Goal: Task Accomplishment & Management: Manage account settings

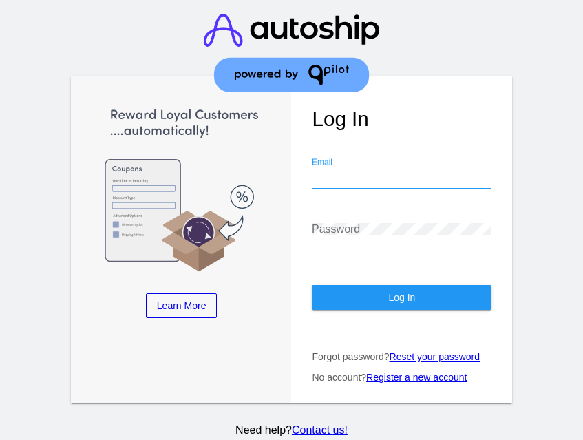
click at [347, 184] on input "Email" at bounding box center [402, 177] width 180 height 12
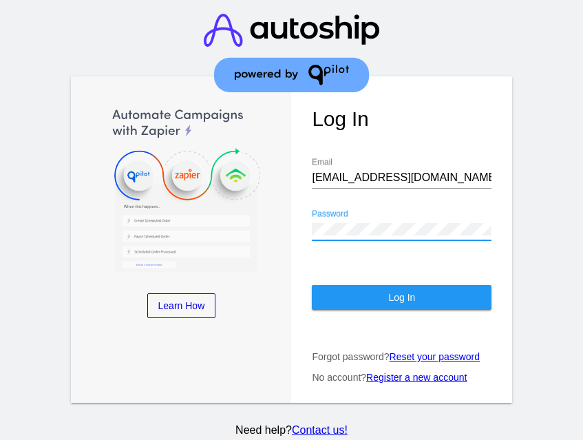
click at [380, 189] on div at bounding box center [402, 188] width 180 height 1
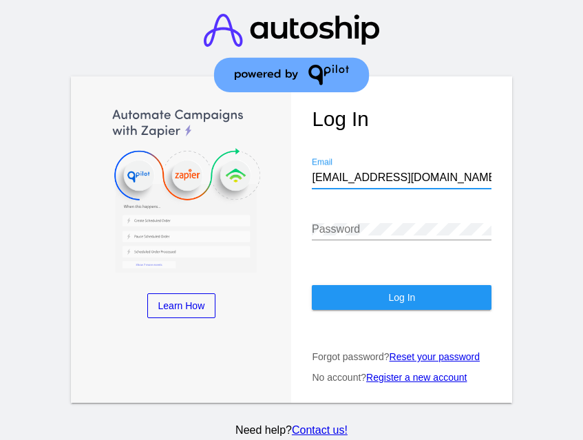
click at [348, 174] on input "nsemoff@joecoffeecompany.com" at bounding box center [402, 177] width 180 height 12
drag, startPoint x: 355, startPoint y: 175, endPoint x: 283, endPoint y: 173, distance: 71.6
click at [283, 173] on div "Learn More Learn How Learn More Learn How Learn More Learn How ‹ › Log In nsemo…" at bounding box center [292, 239] width 442 height 326
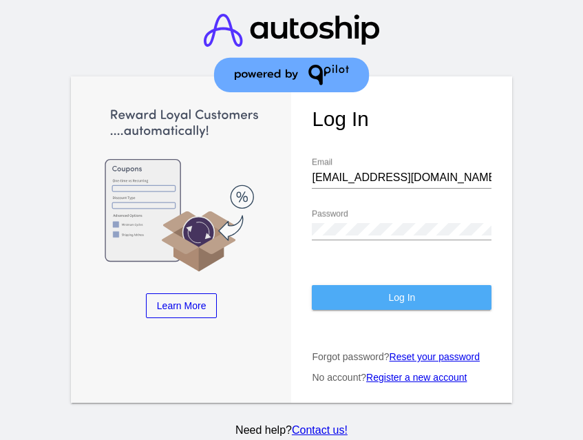
click at [395, 294] on span "Log In" at bounding box center [401, 297] width 27 height 11
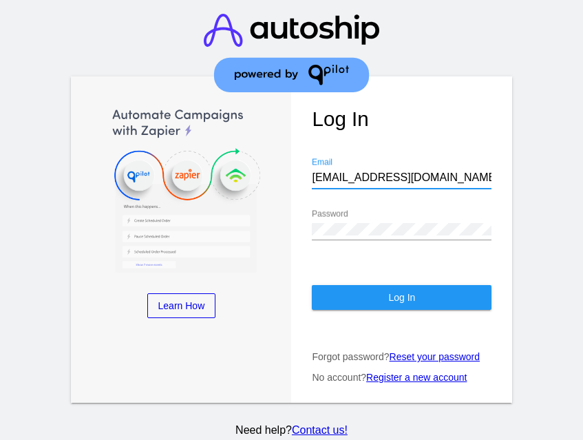
click at [360, 181] on input "marketing@joecoffeecompany.com" at bounding box center [402, 177] width 180 height 12
drag, startPoint x: 361, startPoint y: 178, endPoint x: 261, endPoint y: 178, distance: 99.8
click at [263, 178] on div "Learn More Learn How Learn More Learn How Learn More Learn How ‹ › Log In marke…" at bounding box center [292, 239] width 442 height 326
click at [380, 194] on div "marketing@joecoffeecompany.com Email" at bounding box center [402, 180] width 180 height 45
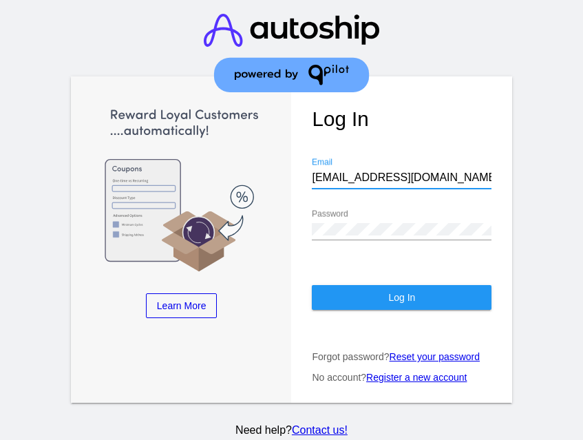
drag, startPoint x: 358, startPoint y: 180, endPoint x: 259, endPoint y: 172, distance: 100.1
click at [259, 172] on div "Learn More Learn How Learn More Learn How Learn More Learn How ‹ › Log In marke…" at bounding box center [292, 239] width 442 height 326
type input "nsemoff@joecoffeecompany.com"
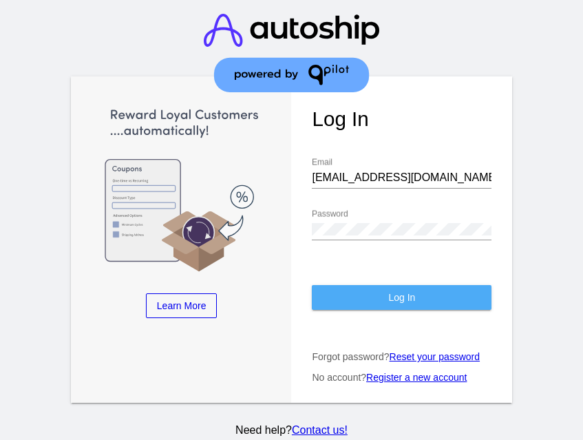
click at [391, 302] on span "Log In" at bounding box center [401, 297] width 27 height 11
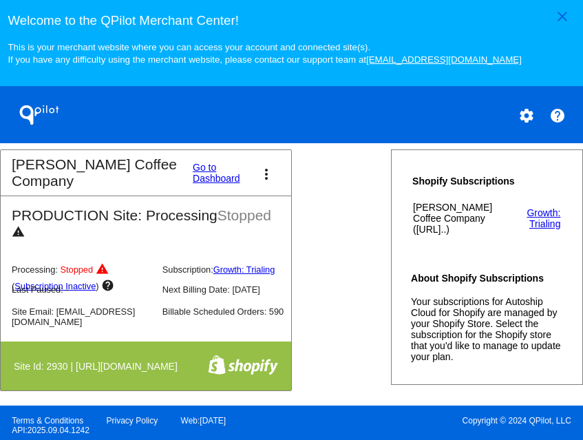
scroll to position [555, 0]
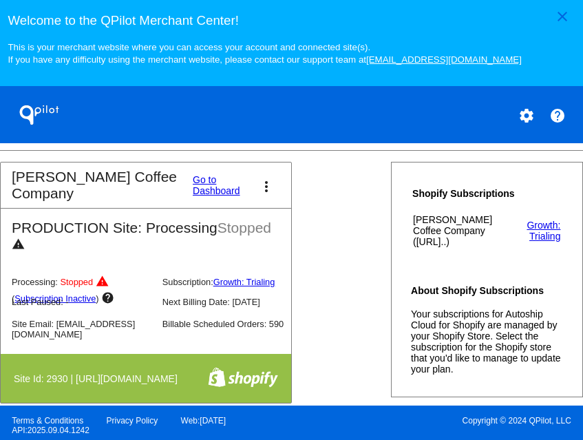
click at [193, 187] on link "Go to Dashboard" at bounding box center [220, 185] width 54 height 22
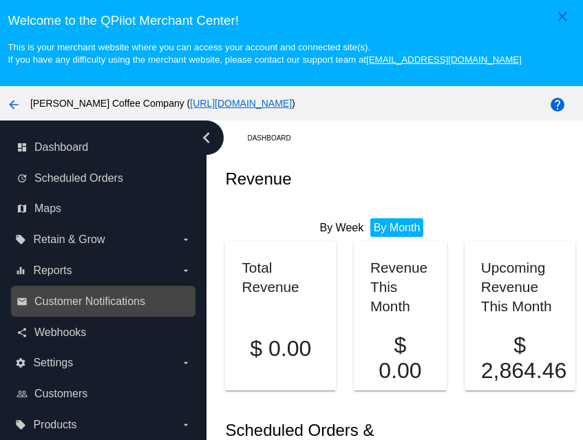
scroll to position [88, 0]
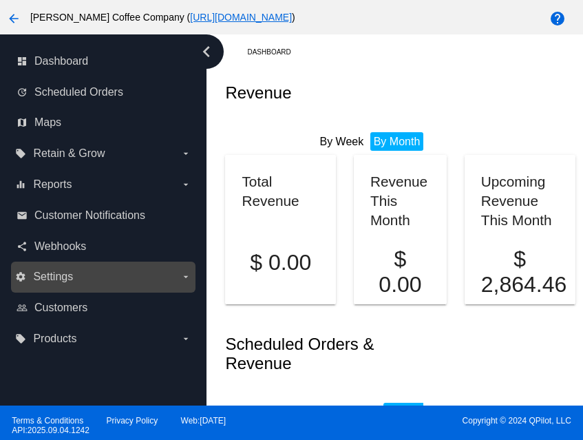
click at [99, 273] on label "settings Settings arrow_drop_down" at bounding box center [102, 277] width 175 height 22
click at [0, 0] on input "settings Settings arrow_drop_down" at bounding box center [0, 0] width 0 height 0
click at [189, 276] on icon "arrow_drop_down" at bounding box center [185, 276] width 11 height 11
click at [0, 0] on input "settings Settings arrow_drop_down" at bounding box center [0, 0] width 0 height 0
click at [49, 273] on span "Settings" at bounding box center [53, 276] width 40 height 12
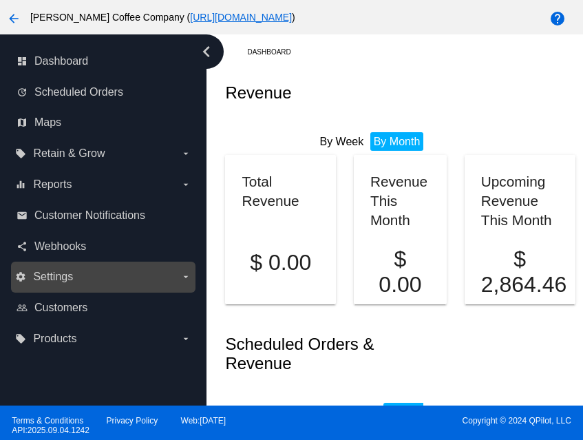
click at [0, 0] on input "settings Settings arrow_drop_down" at bounding box center [0, 0] width 0 height 0
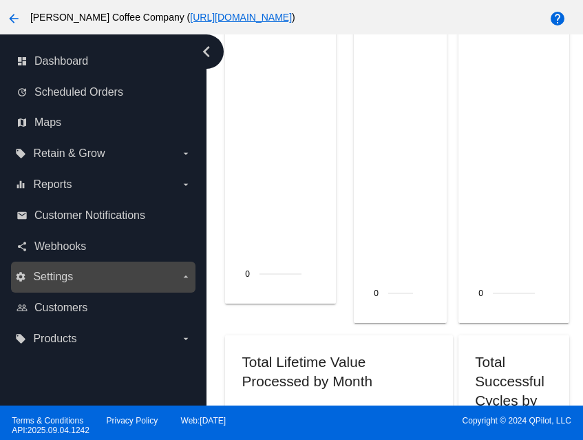
click at [50, 268] on label "settings Settings arrow_drop_down" at bounding box center [102, 277] width 175 height 22
click at [0, 0] on input "settings Settings arrow_drop_down" at bounding box center [0, 0] width 0 height 0
click at [25, 272] on icon "settings" at bounding box center [20, 276] width 11 height 11
click at [0, 0] on input "settings Settings arrow_drop_down" at bounding box center [0, 0] width 0 height 0
click at [25, 272] on icon "settings" at bounding box center [20, 276] width 11 height 11
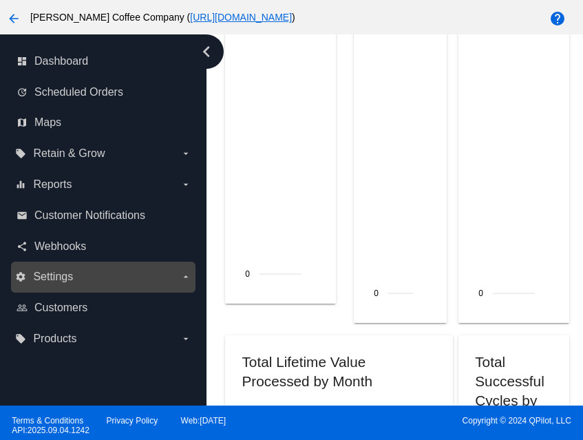
click at [0, 0] on input "settings Settings arrow_drop_down" at bounding box center [0, 0] width 0 height 0
click at [25, 272] on icon "settings" at bounding box center [20, 276] width 11 height 11
click at [0, 0] on input "settings Settings arrow_drop_down" at bounding box center [0, 0] width 0 height 0
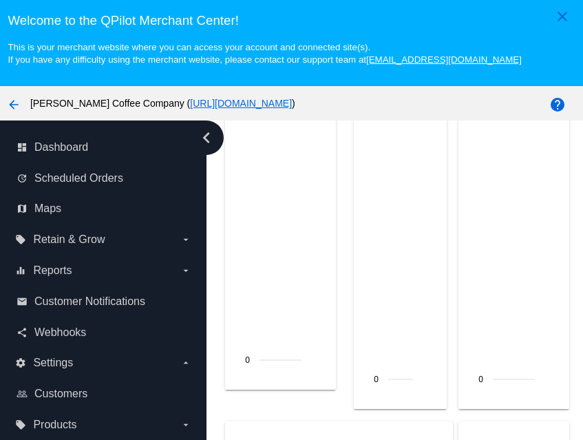
click at [209, 136] on icon "chevron_left" at bounding box center [206, 138] width 22 height 22
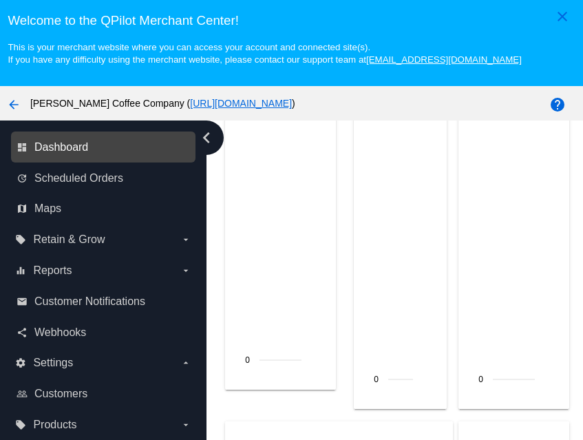
click at [50, 149] on span "Dashboard" at bounding box center [61, 147] width 54 height 12
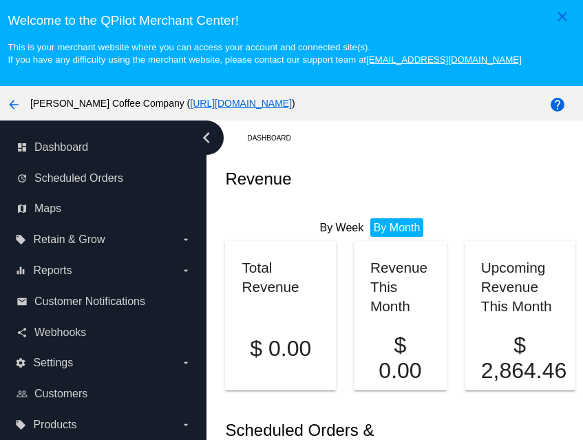
scroll to position [88, 0]
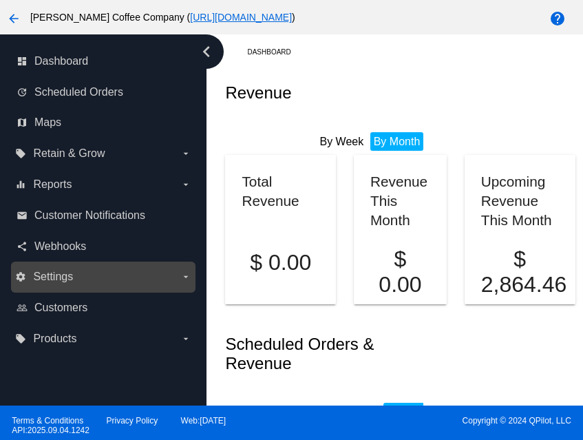
click at [113, 277] on label "settings Settings arrow_drop_down" at bounding box center [102, 277] width 175 height 22
click at [0, 0] on input "settings Settings arrow_drop_down" at bounding box center [0, 0] width 0 height 0
click at [81, 281] on label "settings Settings arrow_drop_down" at bounding box center [102, 277] width 175 height 22
click at [0, 0] on input "settings Settings arrow_drop_down" at bounding box center [0, 0] width 0 height 0
click at [142, 283] on label "settings Settings arrow_drop_down" at bounding box center [102, 277] width 175 height 22
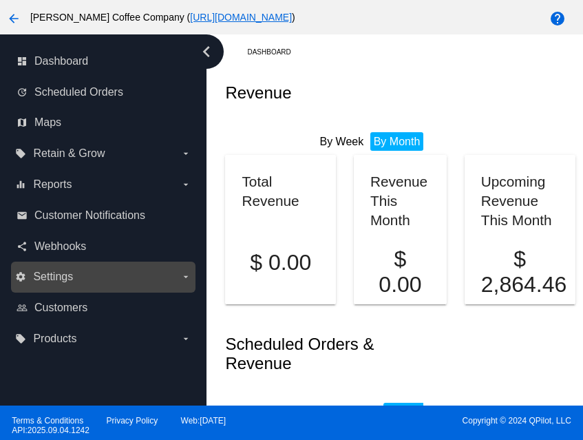
click at [0, 0] on input "settings Settings arrow_drop_down" at bounding box center [0, 0] width 0 height 0
click at [142, 283] on label "settings Settings arrow_drop_down" at bounding box center [102, 277] width 175 height 22
click at [0, 0] on input "settings Settings arrow_drop_down" at bounding box center [0, 0] width 0 height 0
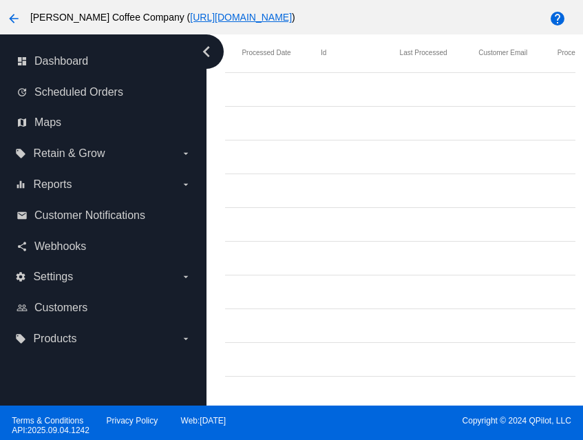
scroll to position [2767, 0]
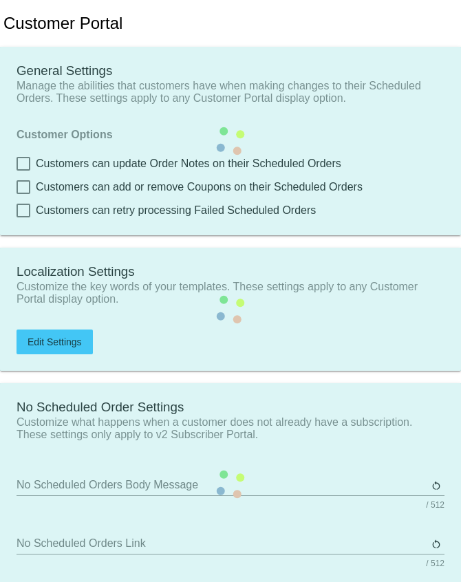
type input "Shop now to create a new Subscription"
type input "[URL][DOMAIN_NAME]"
type input "1"
type input "20"
type input "500"
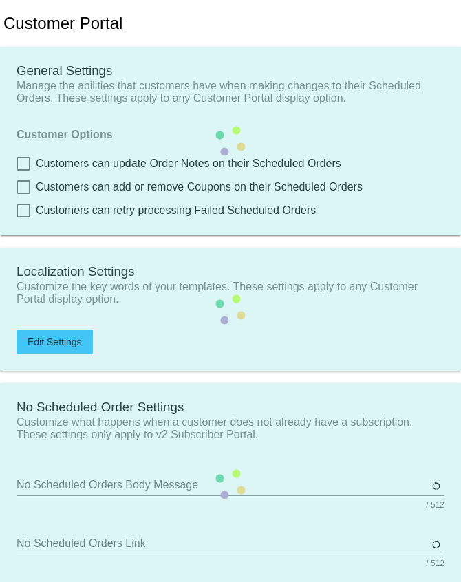
type input "500"
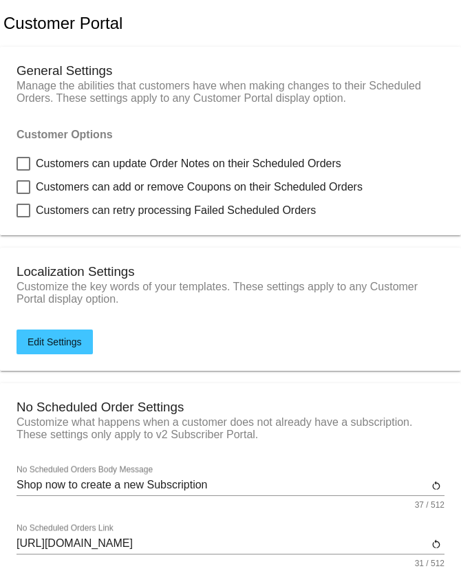
click at [80, 347] on span "Edit Settings" at bounding box center [55, 341] width 54 height 11
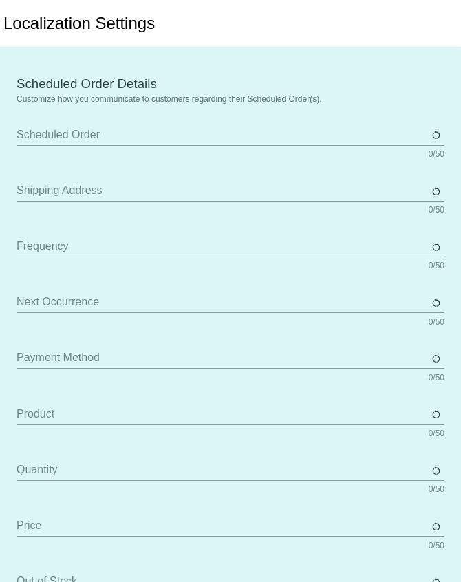
type input "Scheduled Order"
type input "Shipping Address"
type input "Frequency"
type input "Next Occurrence"
type input "Payment Method"
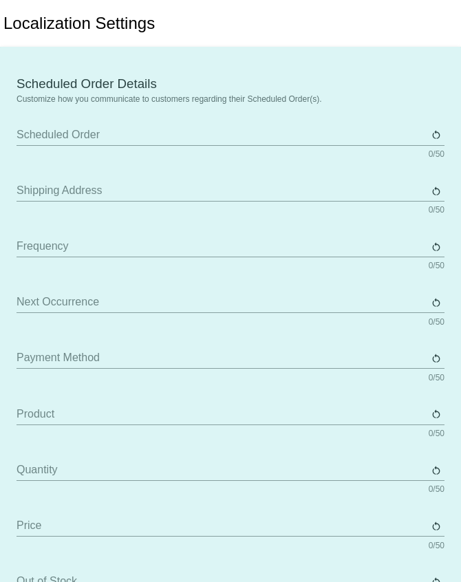
type input "Product"
type input "Quantity"
type input "Price"
type input "Out of stock"
type input "Subtotal"
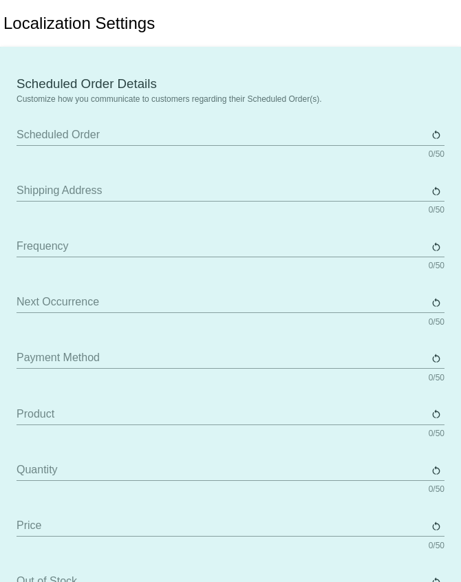
type input "Shipping"
type input "Tax"
type input "TBD"
type input "Total"
type input "No Payment Method"
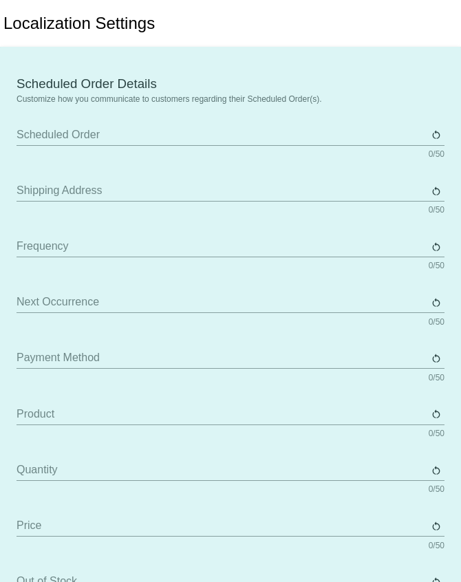
type input "Autoship & Save"
type input "Processing"
type input "Success"
type input "Failed"
type input "Retry"
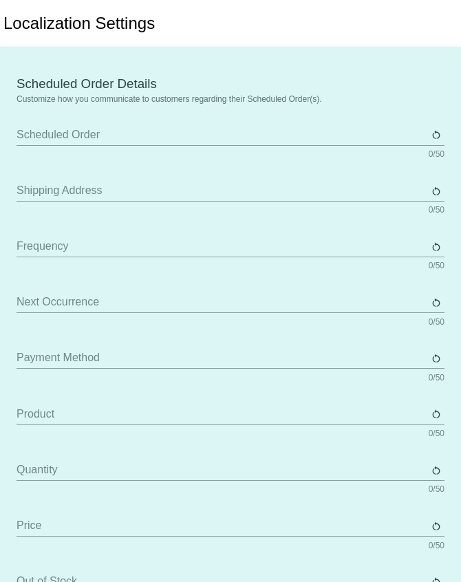
type input "Active"
type input "Paused"
type input "Deleted"
type input "Queued"
type input "Every"
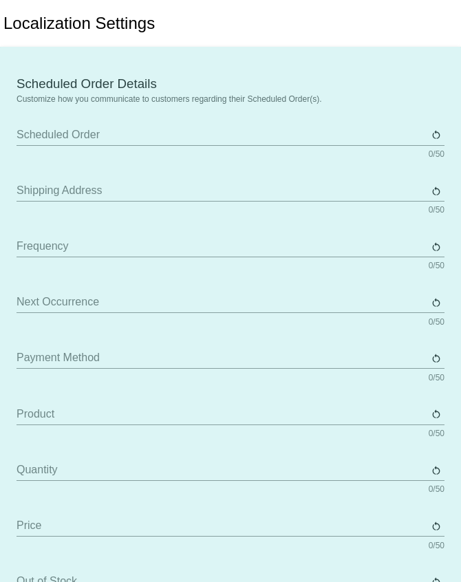
type input "Days"
type input "Weeks"
type input "Months"
type input "[DATE]"
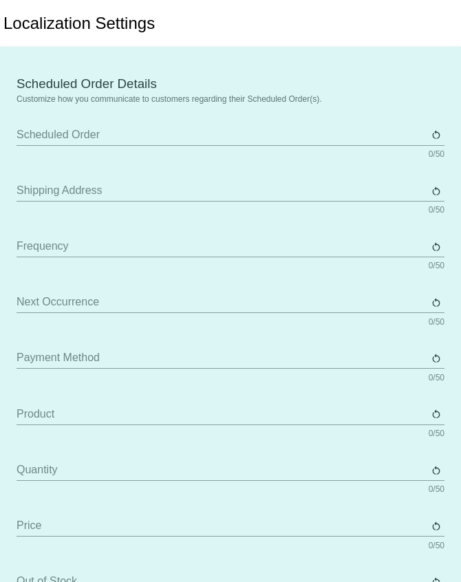
type input "[DATE]"
type input "Friday"
type input "Saturday"
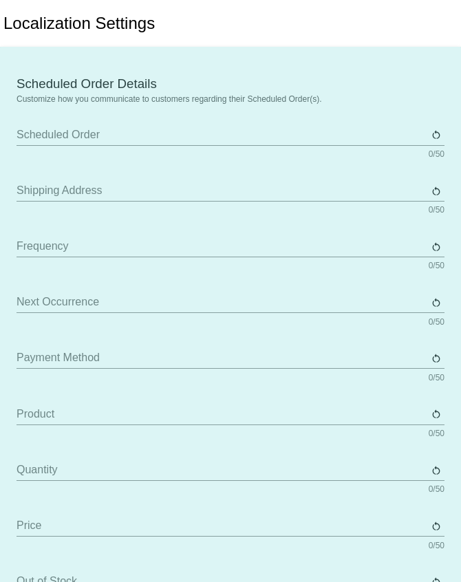
type input "The {frequency_day_number} {frequency_day_suffix} of every month"
type input "st"
type input "nd"
type input "rd"
type input "th"
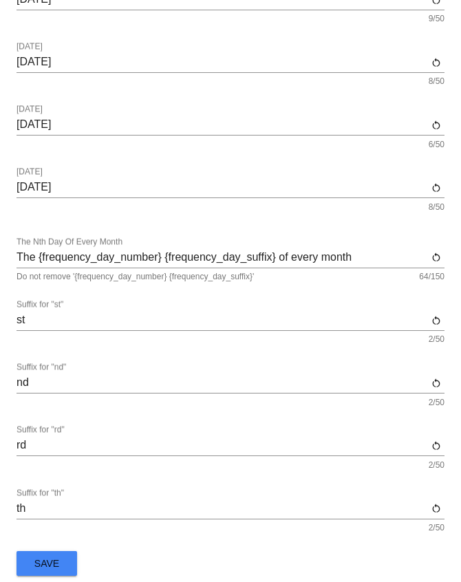
scroll to position [2041, 0]
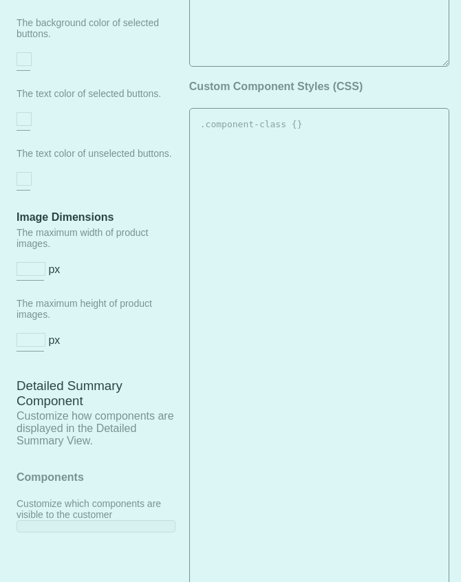
type input "Shop now to create a new Subscription"
type input "https://qspjnq-n7.myshopify.com"
type input "1"
type input "20"
type input "500"
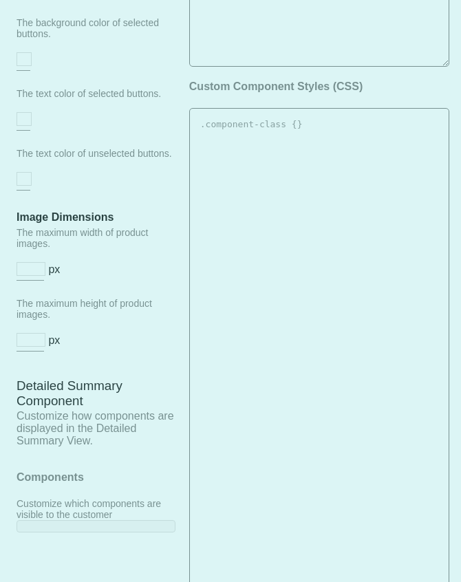
type input "500"
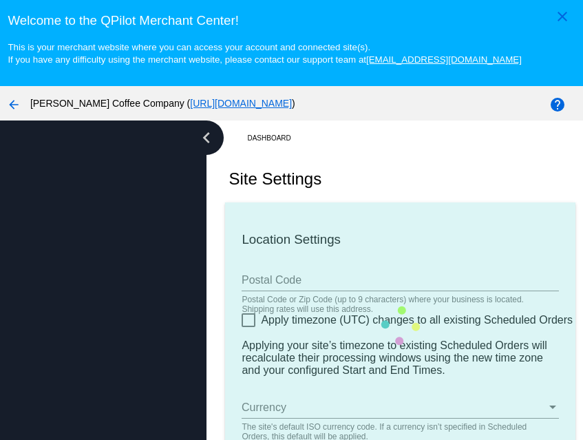
type input "10016"
type input "20:00"
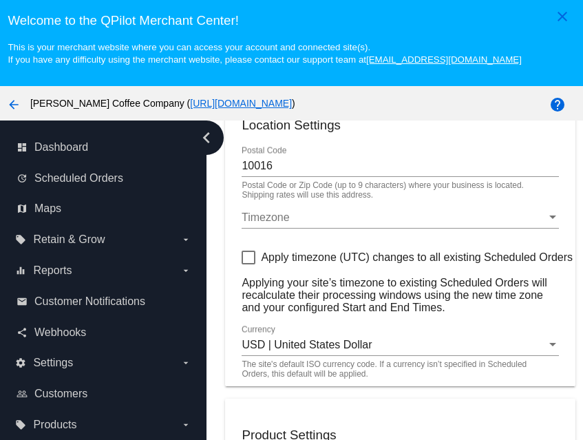
scroll to position [136, 0]
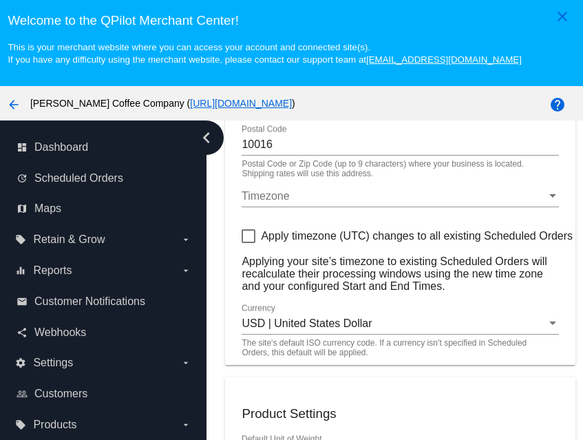
click at [317, 200] on div "Timezone" at bounding box center [394, 196] width 304 height 12
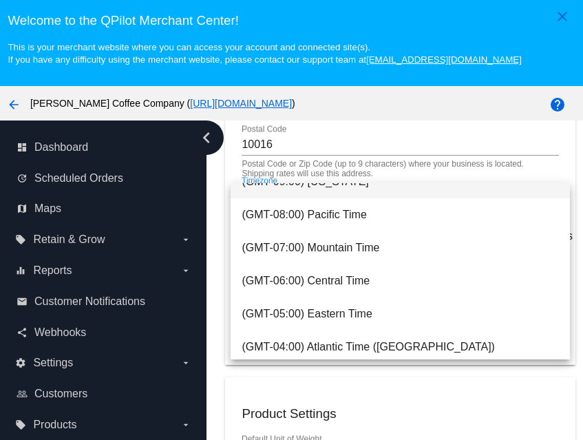
scroll to position [130, 0]
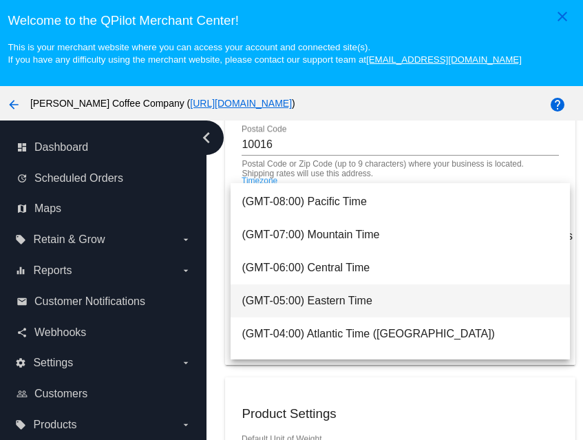
click at [277, 297] on span "(GMT-05:00) Eastern Time" at bounding box center [400, 300] width 317 height 33
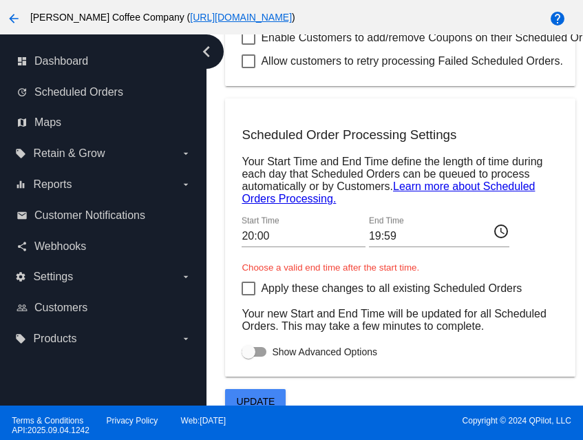
scroll to position [683, 0]
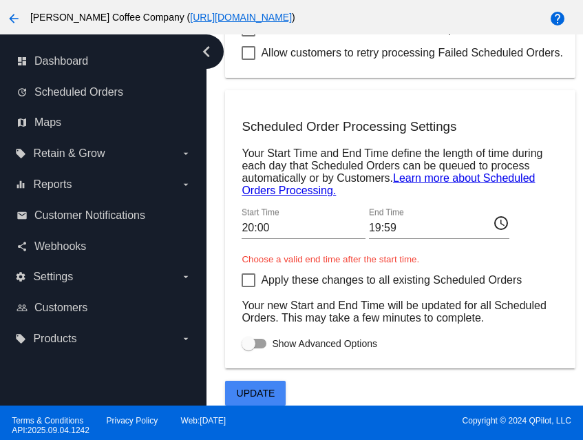
click at [251, 394] on span "Update" at bounding box center [256, 392] width 39 height 11
click at [270, 389] on span "Update" at bounding box center [256, 392] width 39 height 11
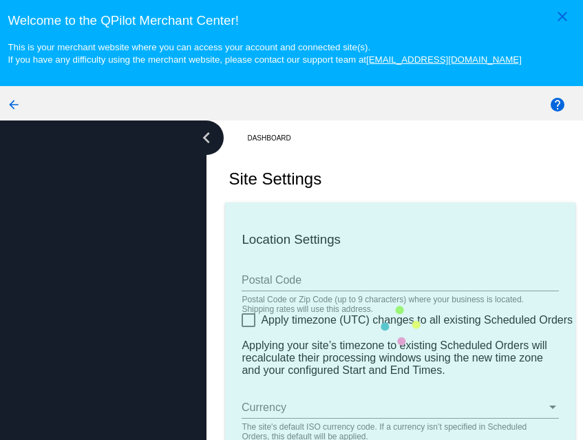
type input "10016"
type input "20:00"
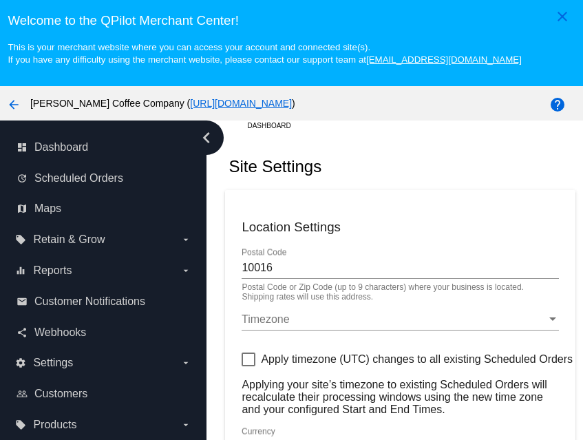
scroll to position [1, 0]
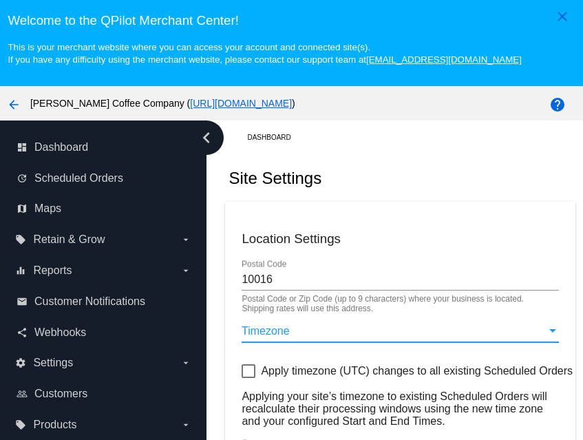
click at [381, 333] on div "Timezone" at bounding box center [394, 331] width 304 height 12
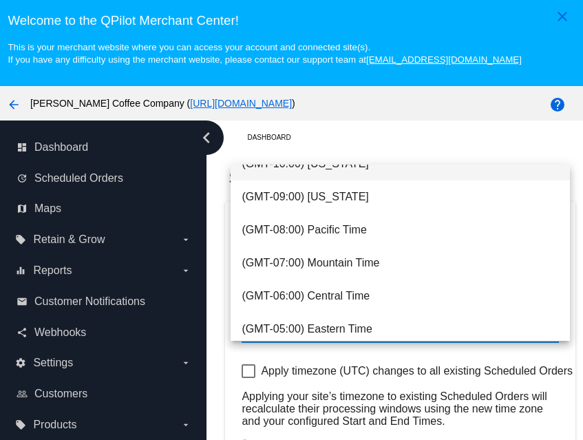
scroll to position [102, 0]
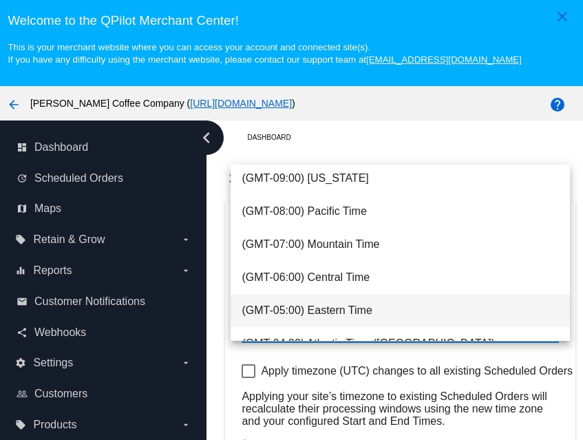
click at [352, 309] on span "(GMT-05:00) Eastern Time" at bounding box center [400, 310] width 317 height 33
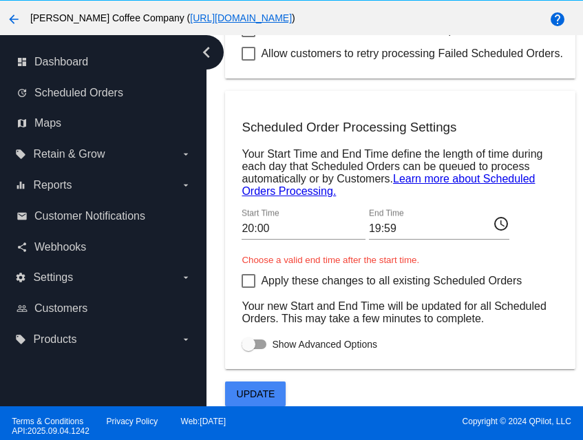
scroll to position [88, 0]
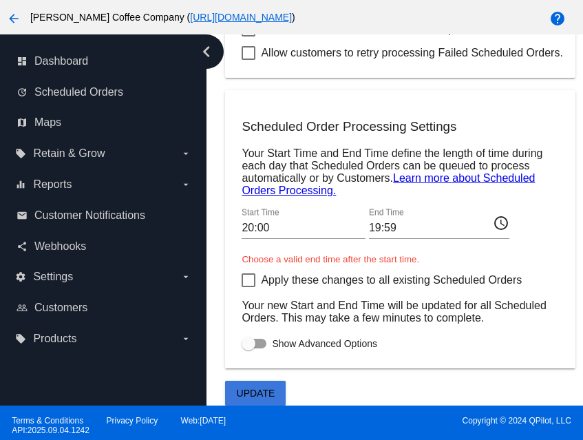
click at [265, 388] on span "Update" at bounding box center [256, 392] width 39 height 11
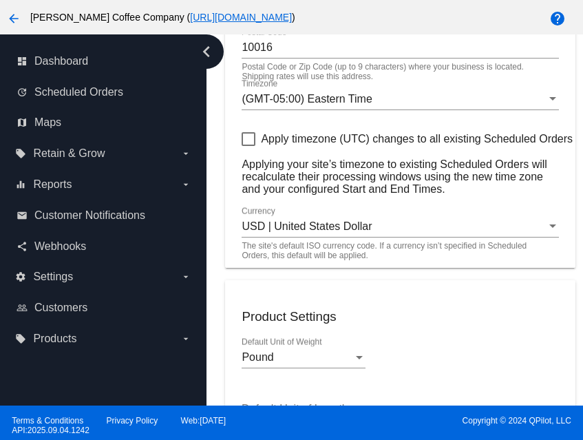
scroll to position [0, 0]
